Goal: Information Seeking & Learning: Learn about a topic

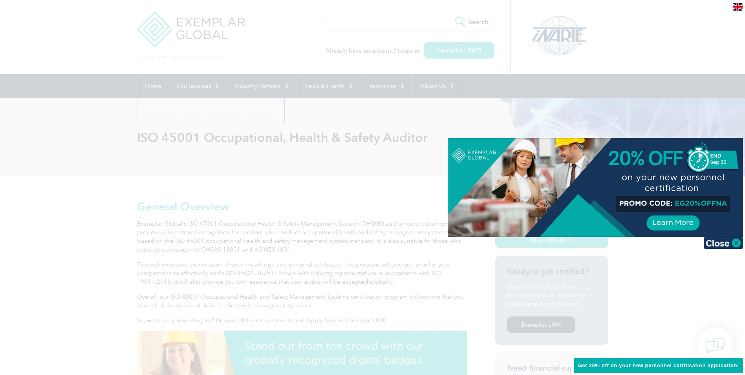
drag, startPoint x: 678, startPoint y: 203, endPoint x: 708, endPoint y: 205, distance: 30.3
click at [708, 205] on div at bounding box center [595, 187] width 295 height 98
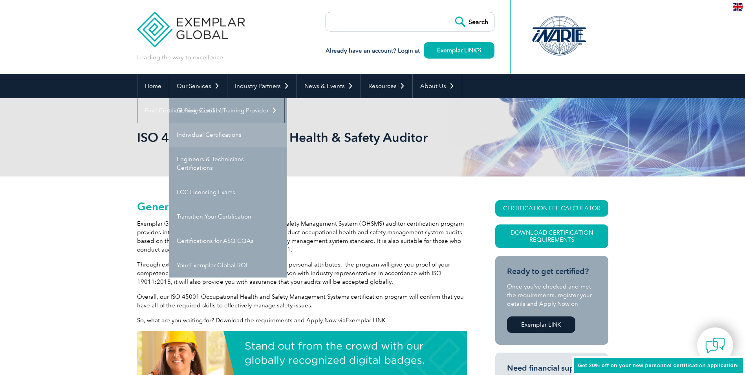
click at [209, 133] on link "Individual Certifications" at bounding box center [228, 135] width 118 height 24
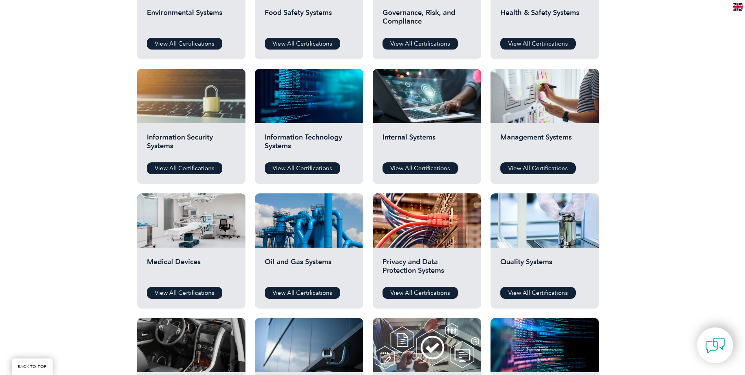
scroll to position [314, 0]
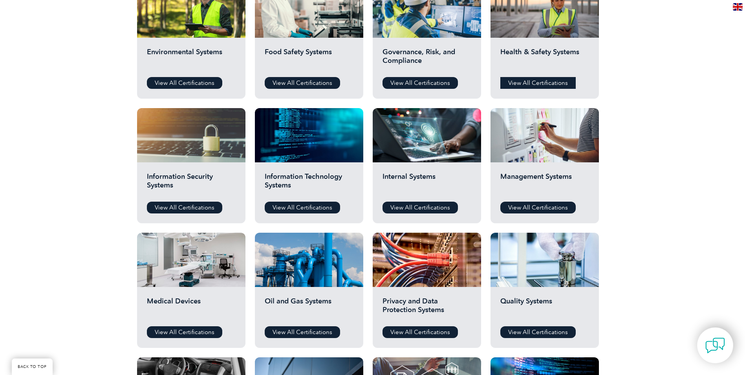
click at [538, 82] on link "View All Certifications" at bounding box center [537, 83] width 75 height 12
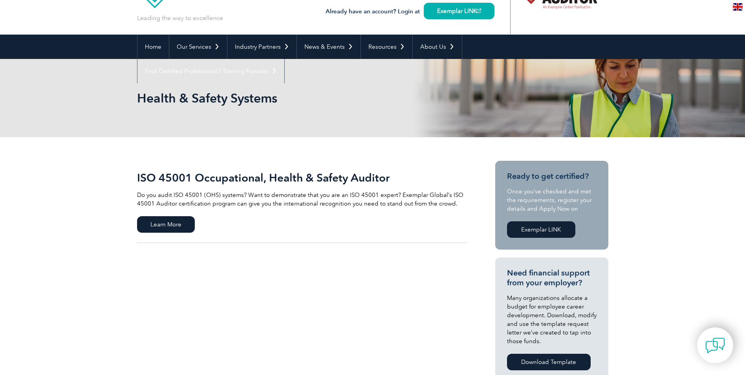
scroll to position [79, 0]
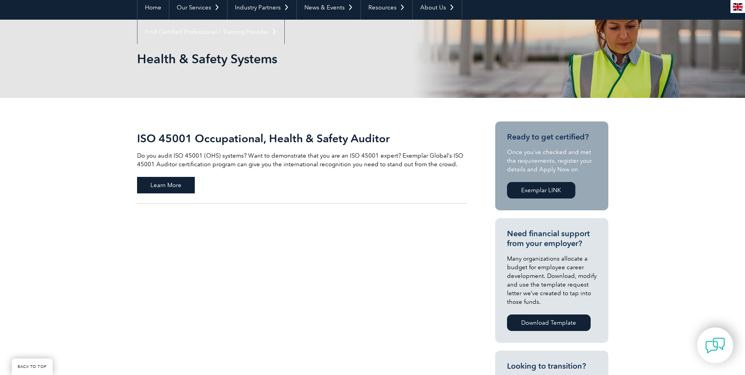
click at [157, 186] on span "Learn More" at bounding box center [166, 185] width 58 height 16
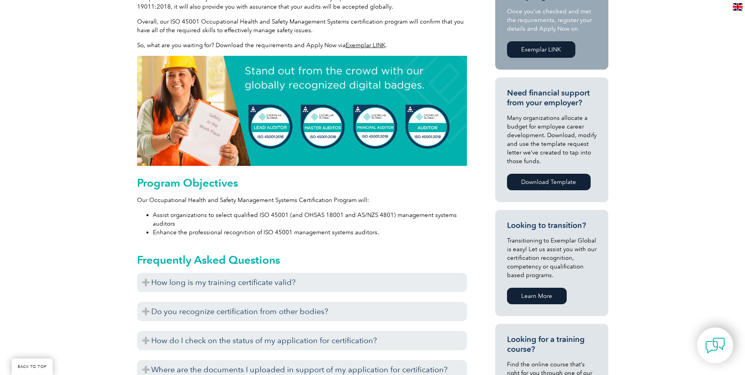
scroll to position [314, 0]
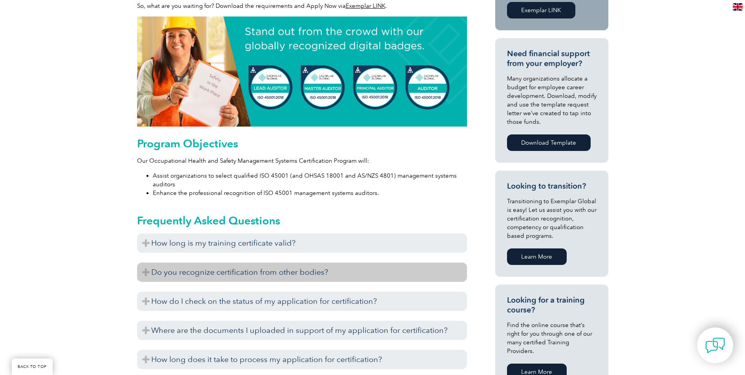
click at [195, 274] on h3 "Do you recognize certification from other bodies?" at bounding box center [302, 271] width 330 height 19
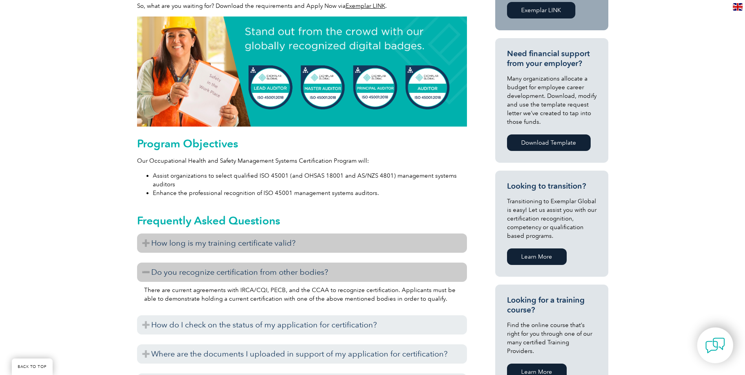
scroll to position [353, 0]
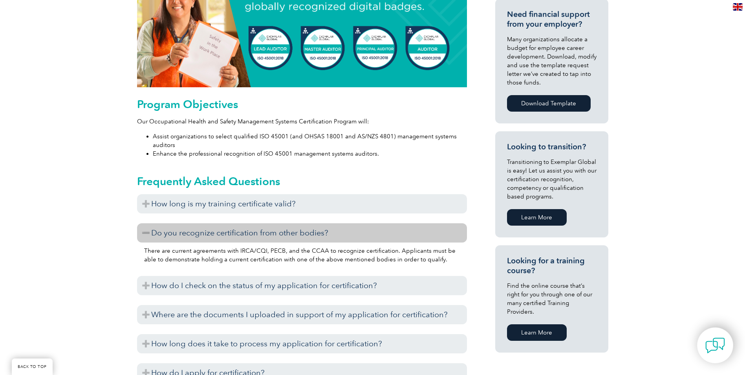
click at [545, 214] on link "Learn More" at bounding box center [537, 217] width 60 height 16
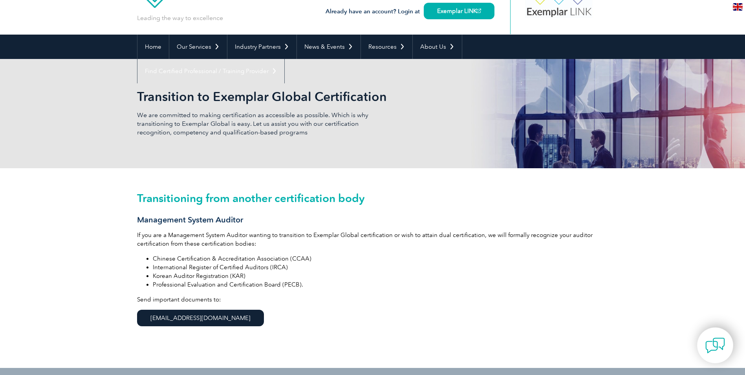
scroll to position [79, 0]
